Goal: Communication & Community: Answer question/provide support

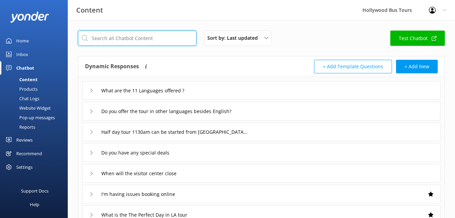
click at [149, 38] on input "text" at bounding box center [137, 38] width 119 height 15
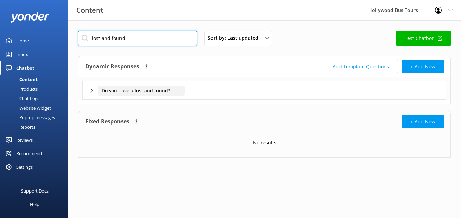
type input "lost and found"
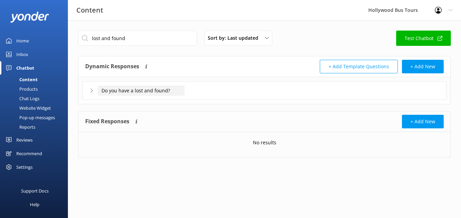
click at [117, 90] on input "Do you have a lost and found?" at bounding box center [141, 90] width 87 height 10
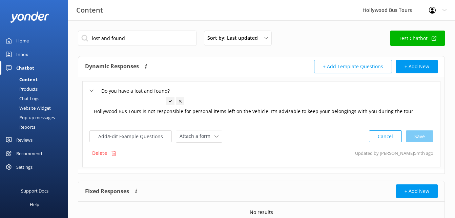
click at [219, 116] on textarea "Hollywood Bus Tours is not responsible for personal items left on the vehicle. …" at bounding box center [261, 114] width 343 height 21
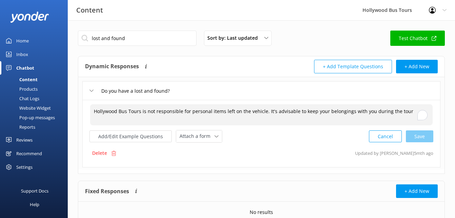
click at [219, 116] on textarea "Hollywood Bus Tours is not responsible for personal items left on the vehicle. …" at bounding box center [261, 114] width 343 height 21
click at [216, 111] on textarea "Hollywood Bus Tours is not responsible for personal items left on the vehicle. …" at bounding box center [261, 114] width 343 height 21
